Goal: Obtain resource: Download file/media

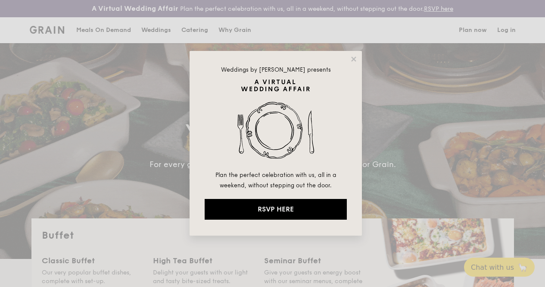
select select
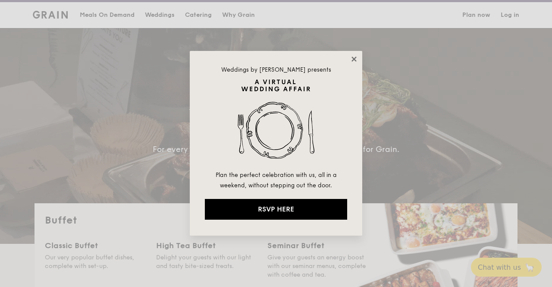
click at [354, 59] on icon at bounding box center [353, 58] width 5 height 5
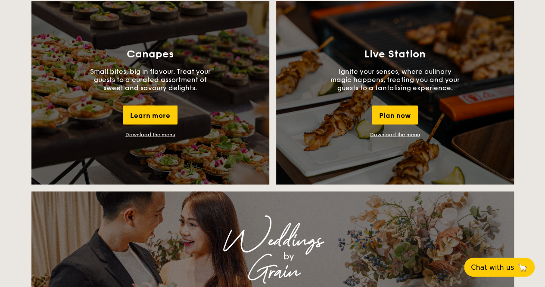
scroll to position [791, 0]
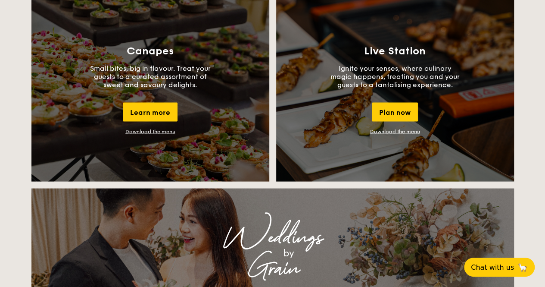
click at [163, 134] on link "Download the menu" at bounding box center [150, 131] width 50 height 6
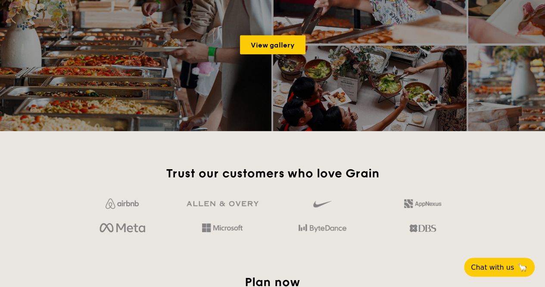
scroll to position [1227, 0]
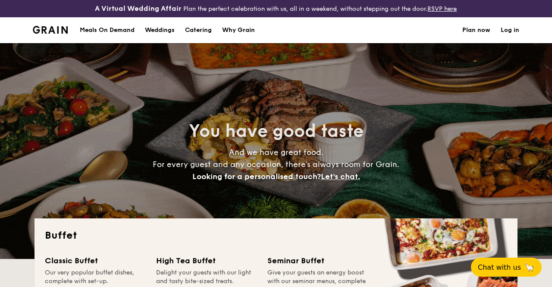
select select
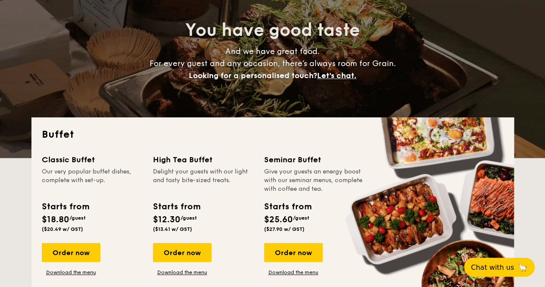
scroll to position [189, 0]
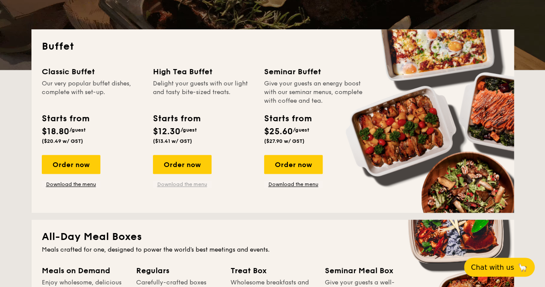
click at [181, 188] on link "Download the menu" at bounding box center [182, 184] width 59 height 7
